Goal: Task Accomplishment & Management: Use online tool/utility

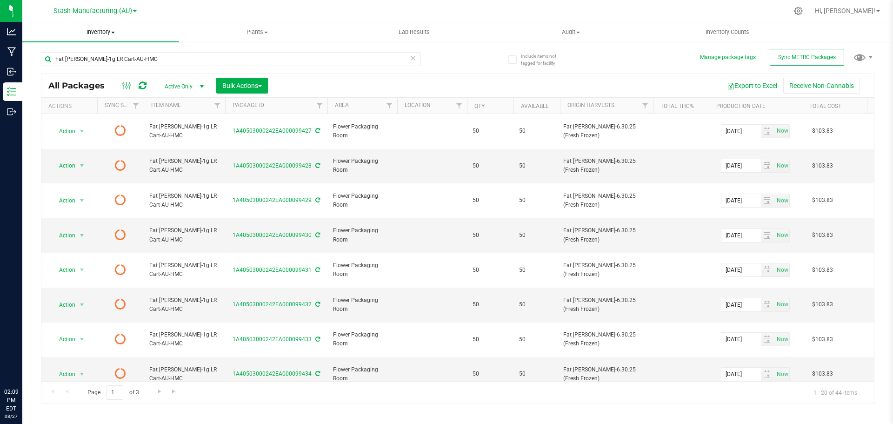
drag, startPoint x: 0, startPoint y: 0, endPoint x: 159, endPoint y: 36, distance: 162.6
click at [162, 37] on uib-tab-heading "Inventory All packages All inventory Waste log Create inventory" at bounding box center [100, 32] width 157 height 20
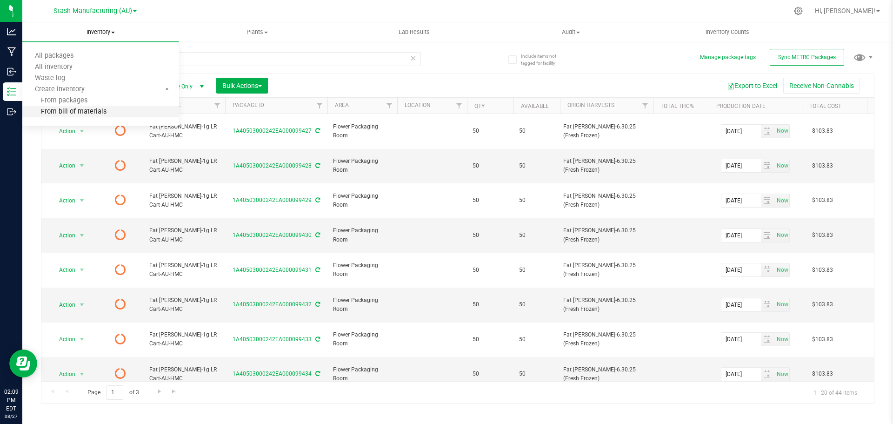
click at [76, 117] on li "From bill of materials" at bounding box center [100, 111] width 157 height 11
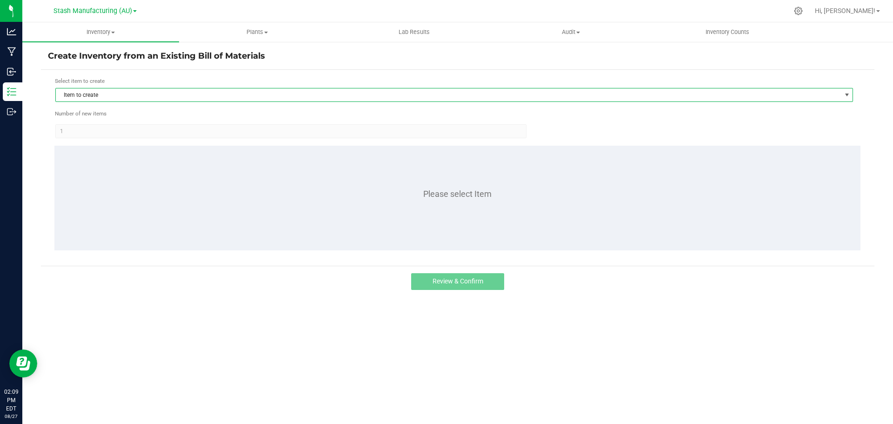
click at [151, 92] on span "Item to create" at bounding box center [448, 94] width 785 height 13
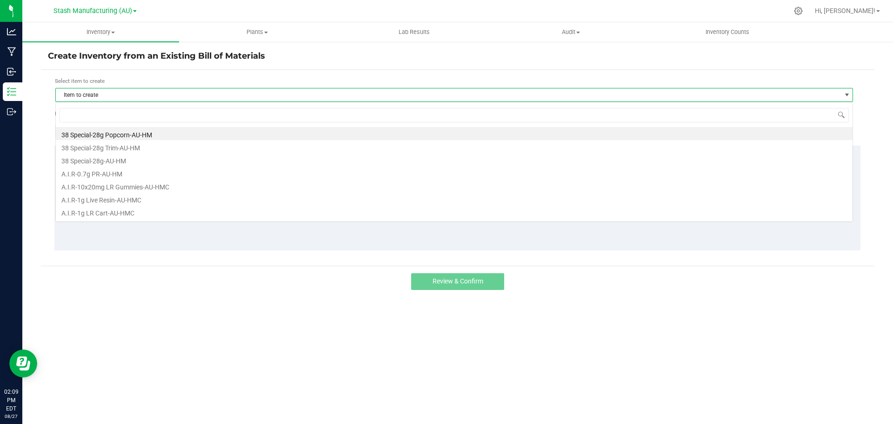
scroll to position [14, 797]
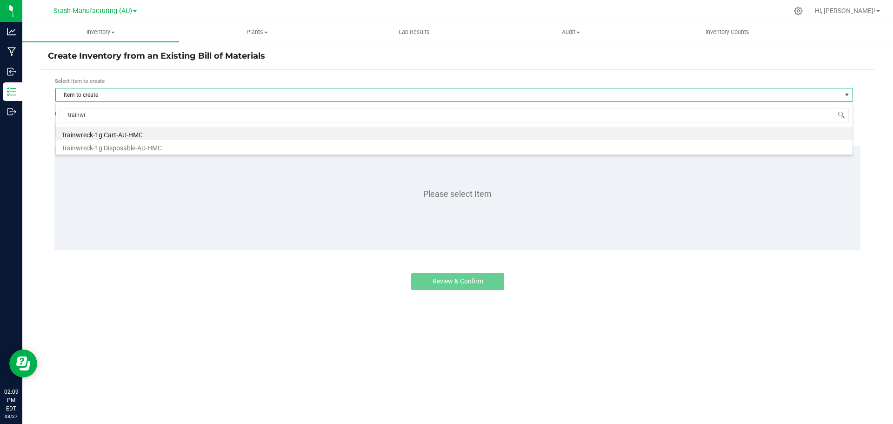
type input "trainwre"
click at [131, 133] on li "Trainwreck-1g Cart-AU-HMC" at bounding box center [454, 133] width 797 height 13
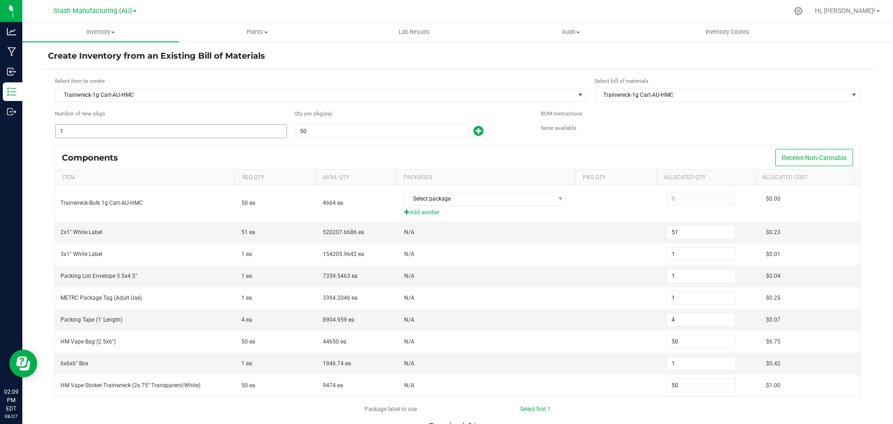
click at [140, 136] on input "1" at bounding box center [171, 131] width 231 height 13
type input "11"
type input "561"
type input "11"
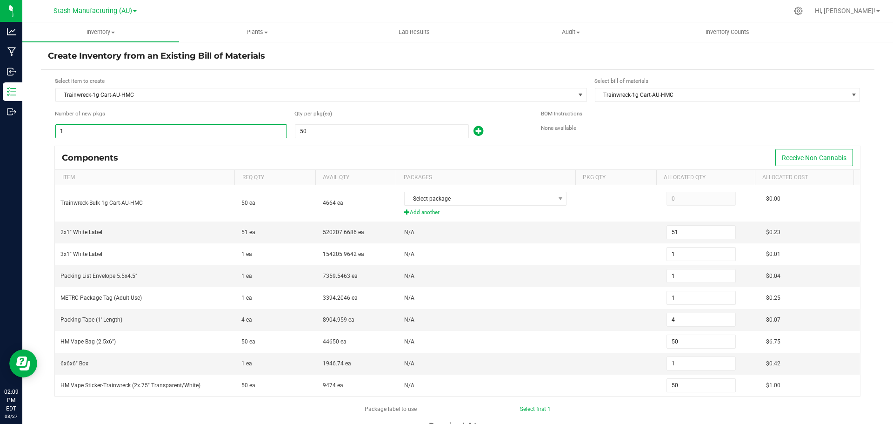
type input "11"
type input "44"
type input "550"
type input "11"
type input "550"
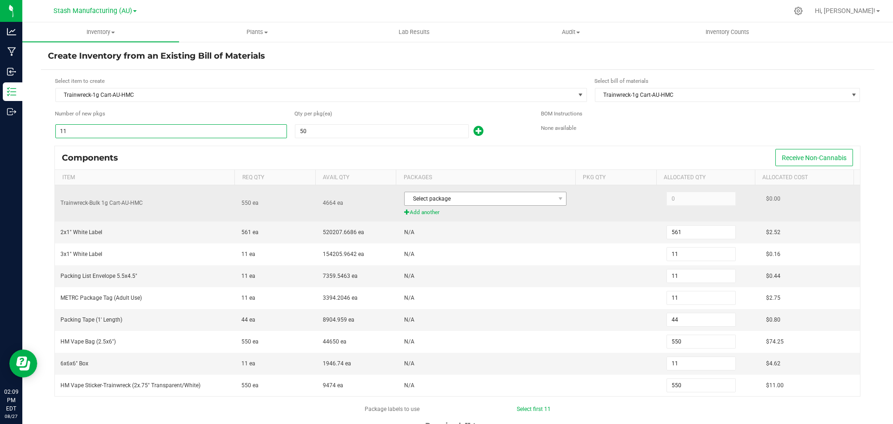
type input "11"
click at [439, 205] on span "Select package" at bounding box center [480, 198] width 150 height 13
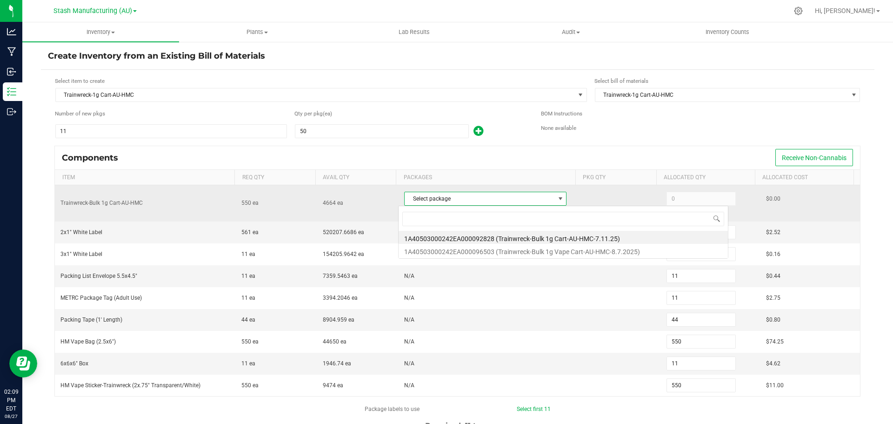
scroll to position [14, 159]
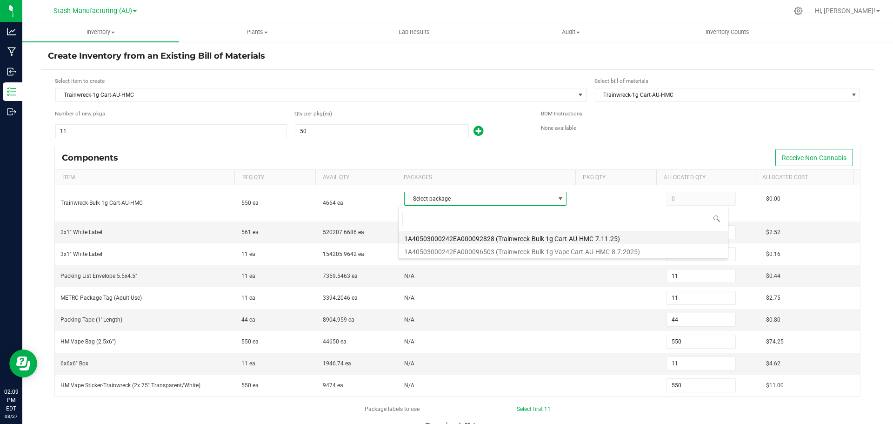
click at [453, 238] on li "1A40503000242EA000092828 (Trainwreck-Bulk 1g Cart-AU-HMC-7.11.25)" at bounding box center [563, 237] width 329 height 13
type input "550"
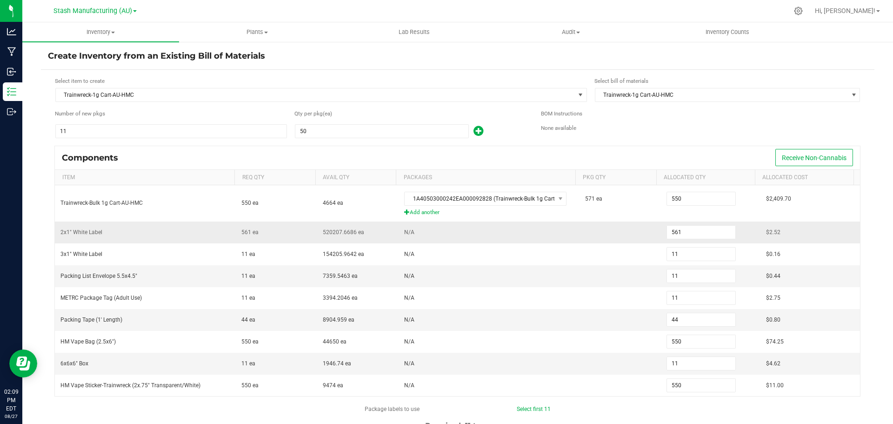
click at [525, 240] on td "N/A" at bounding box center [489, 232] width 181 height 22
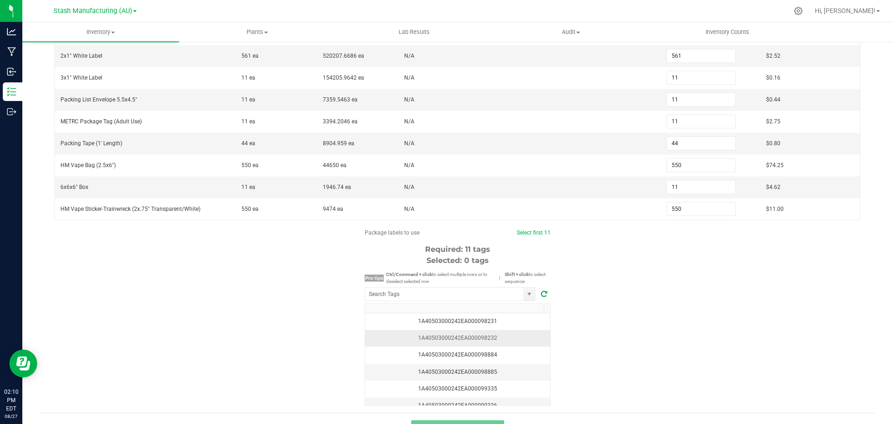
scroll to position [186, 0]
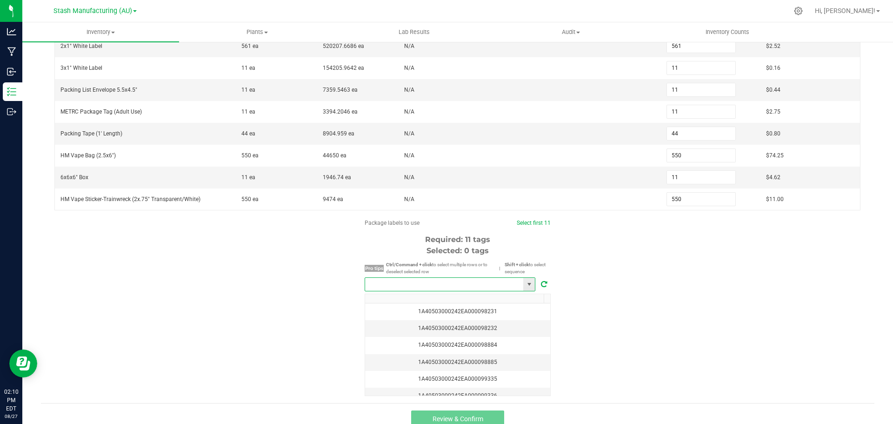
click at [412, 283] on input "NO DATA FOUND" at bounding box center [444, 284] width 158 height 13
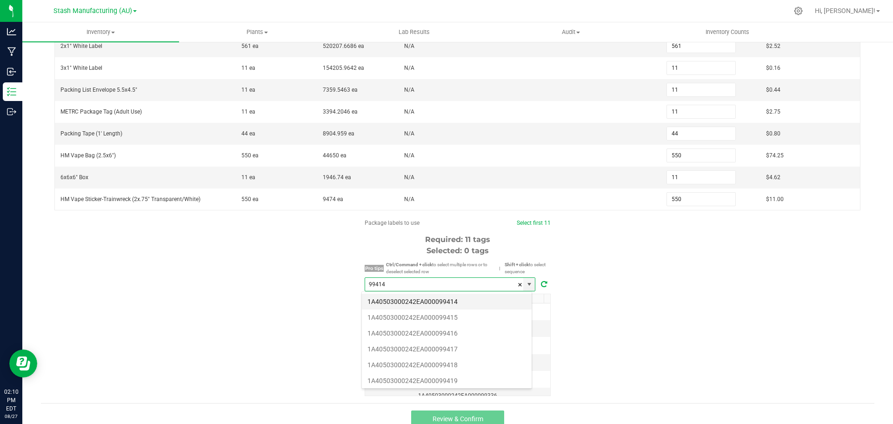
click at [417, 298] on li "1A40503000242EA000099414" at bounding box center [447, 301] width 170 height 16
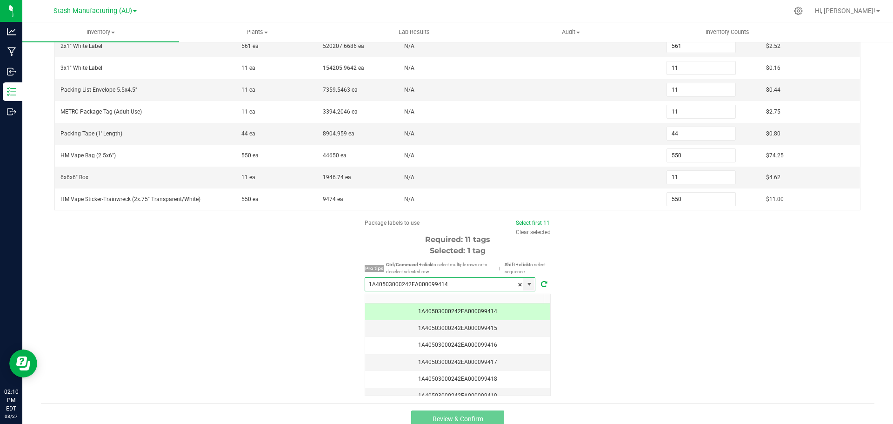
type input "1A40503000242EA000099414"
click at [539, 222] on link "Select first 11" at bounding box center [533, 222] width 34 height 7
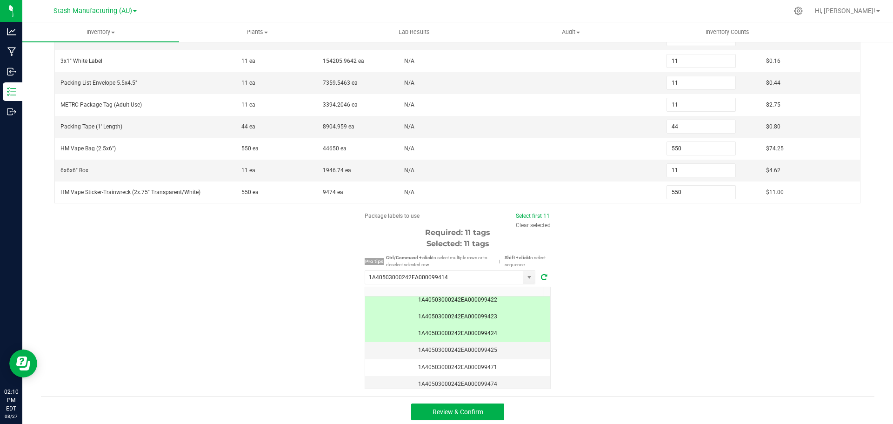
scroll to position [196, 0]
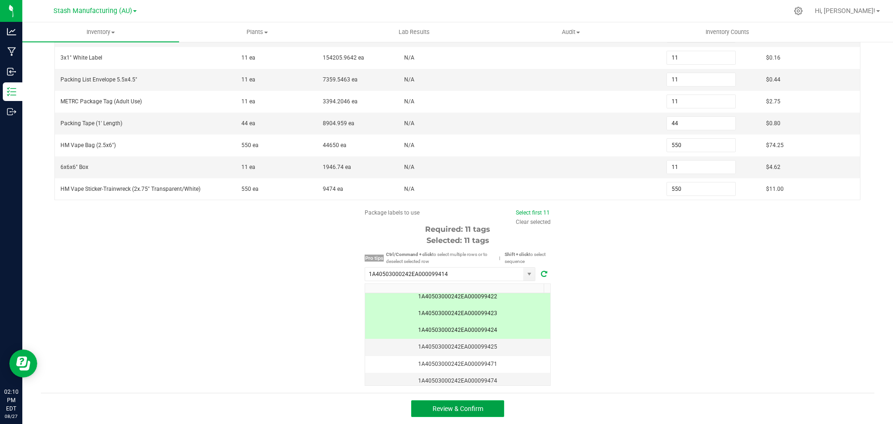
click at [484, 408] on button "Review & Confirm" at bounding box center [457, 408] width 93 height 17
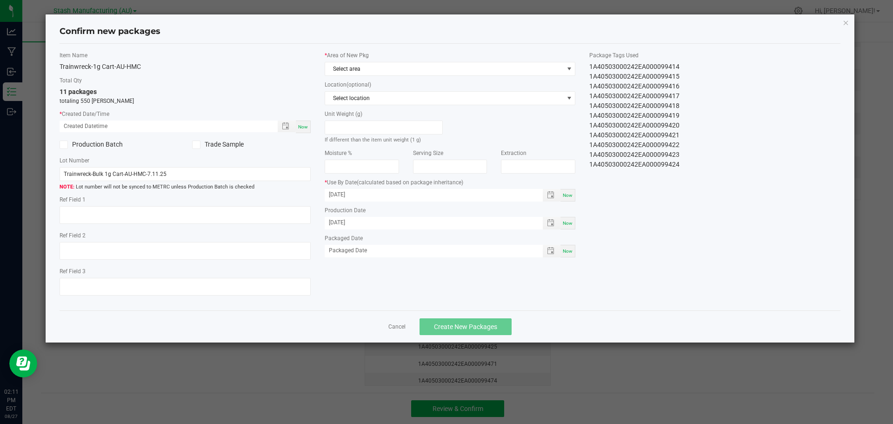
click at [303, 129] on span "Now" at bounding box center [303, 126] width 10 height 5
type input "[DATE] 02:11 PM"
click at [368, 74] on span "Select area" at bounding box center [444, 68] width 239 height 13
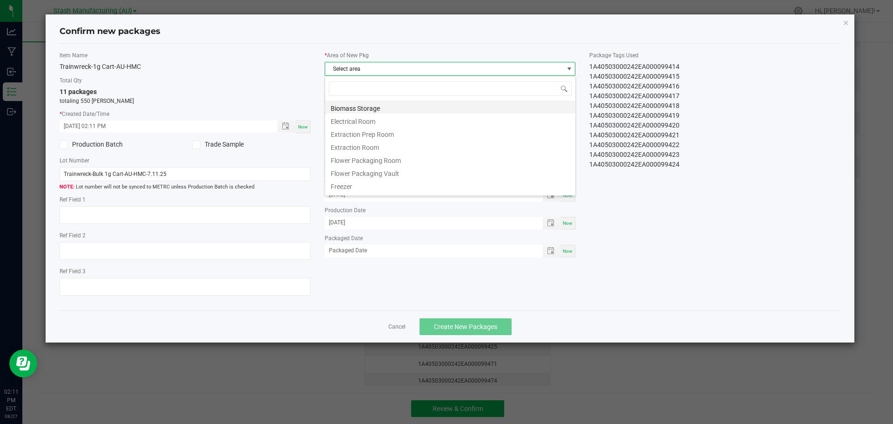
scroll to position [14, 251]
click at [374, 164] on li "Flower Packaging Room" at bounding box center [450, 159] width 250 height 13
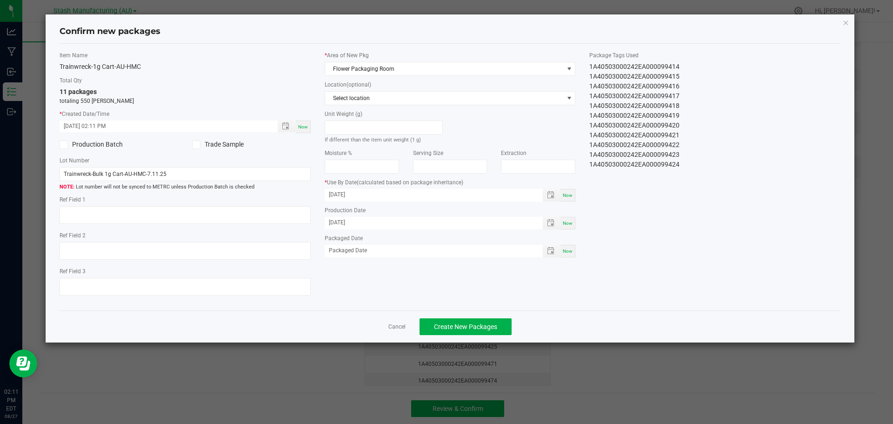
click at [573, 252] on div "Now" at bounding box center [567, 251] width 15 height 13
type input "[DATE]"
click at [492, 330] on span "Create New Packages" at bounding box center [465, 326] width 63 height 7
